Goal: Entertainment & Leisure: Consume media (video, audio)

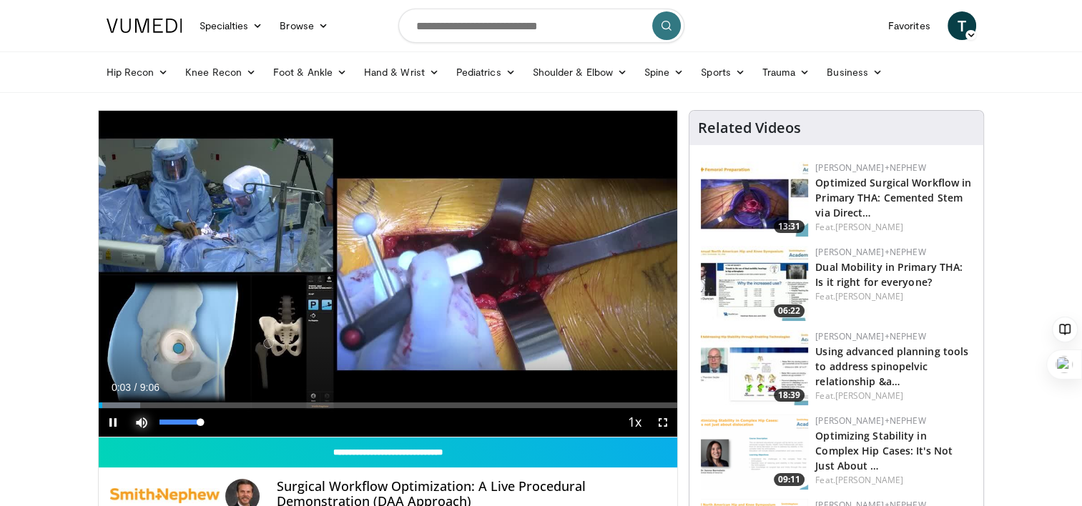
click at [144, 418] on span "Video Player" at bounding box center [141, 422] width 29 height 29
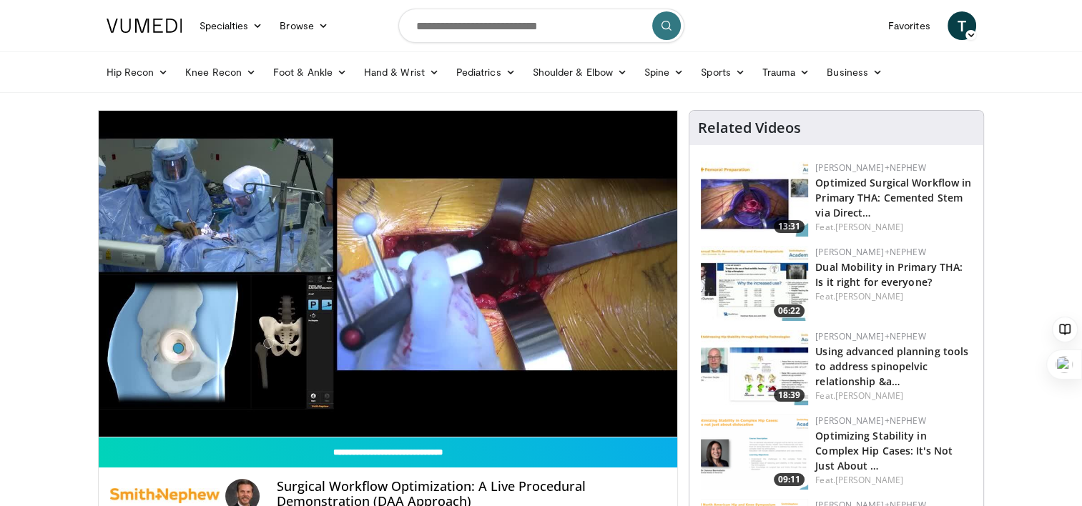
click at [144, 418] on div "10 seconds Tap to unmute" at bounding box center [388, 274] width 579 height 326
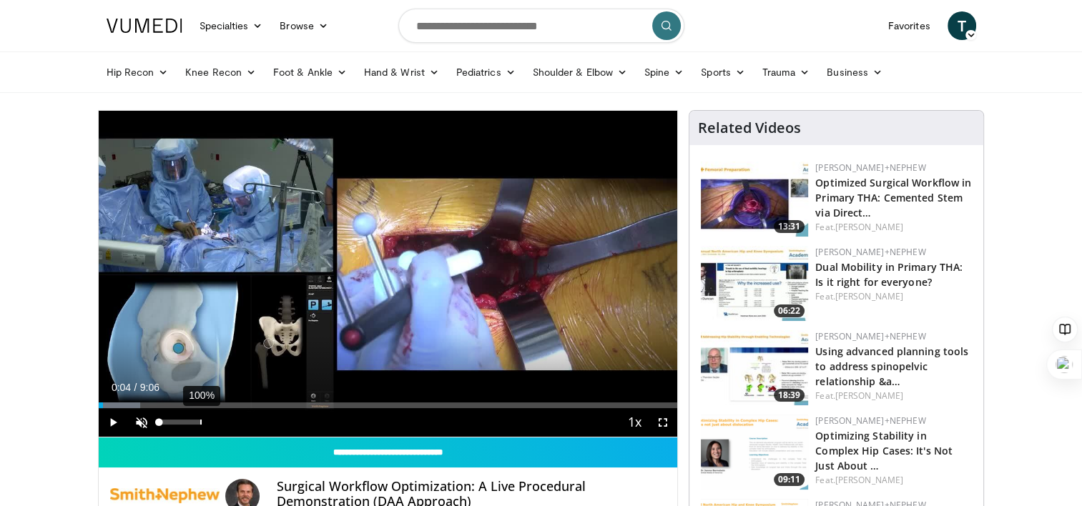
click at [200, 420] on div "100%" at bounding box center [179, 422] width 41 height 5
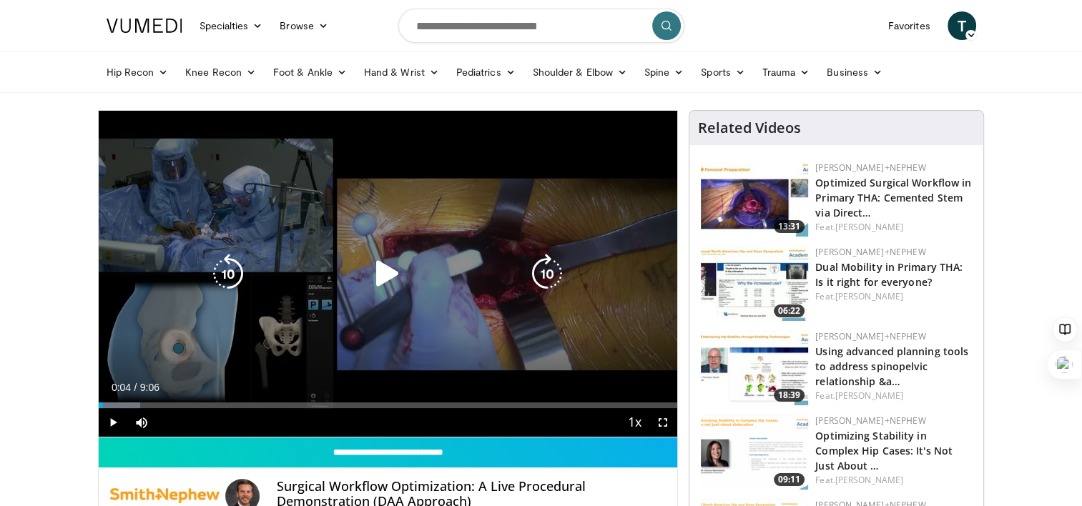
click at [389, 272] on icon "Video Player" at bounding box center [388, 274] width 40 height 40
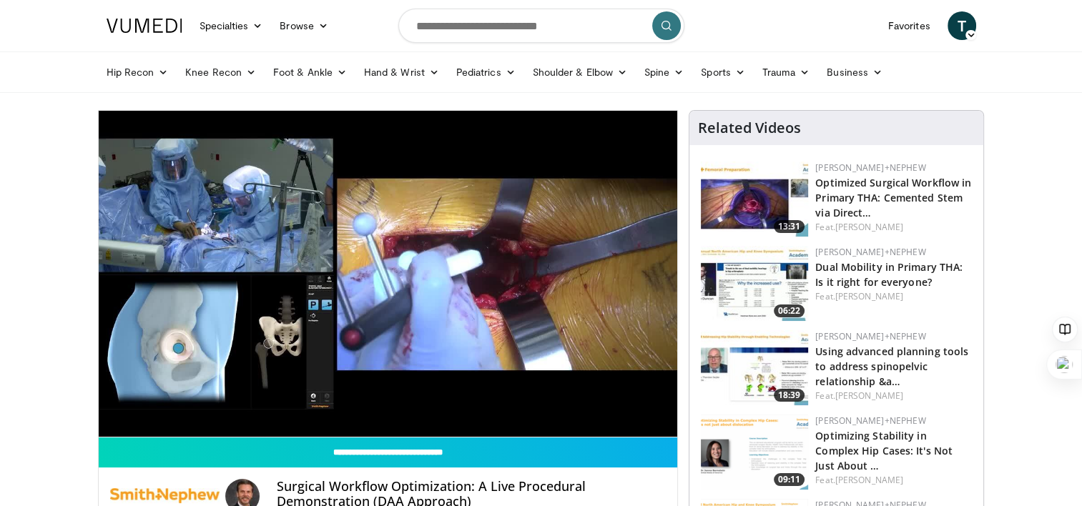
scroll to position [119, 0]
